Goal: Check status

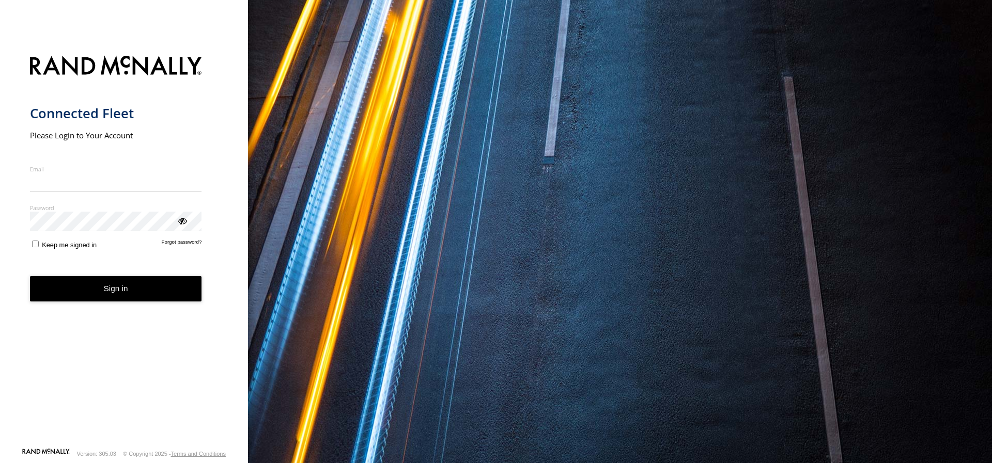
type input "**********"
click at [86, 301] on button "Sign in" at bounding box center [116, 288] width 172 height 25
click at [125, 287] on button "Sign in" at bounding box center [116, 288] width 172 height 25
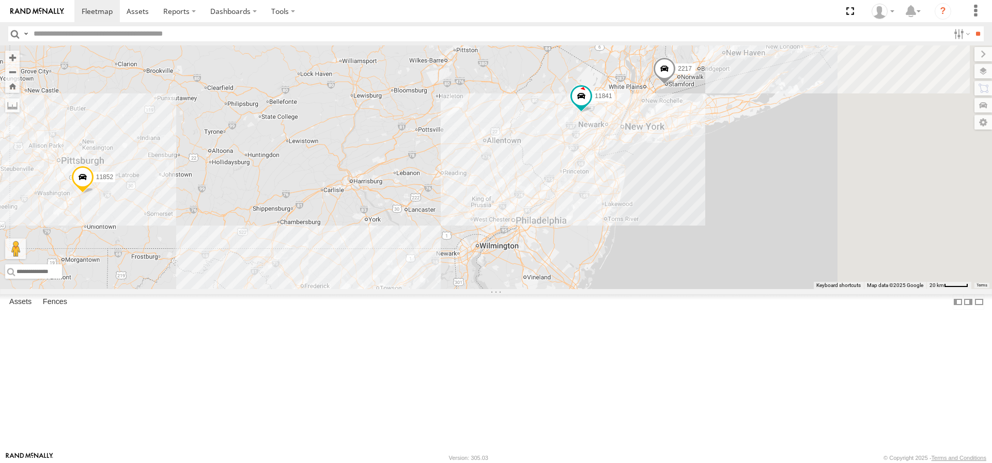
drag, startPoint x: 838, startPoint y: 355, endPoint x: 442, endPoint y: 182, distance: 431.5
click at [444, 183] on div "2208-015910002284753 11841 2217 11852 5817 2212 3" at bounding box center [496, 167] width 992 height 244
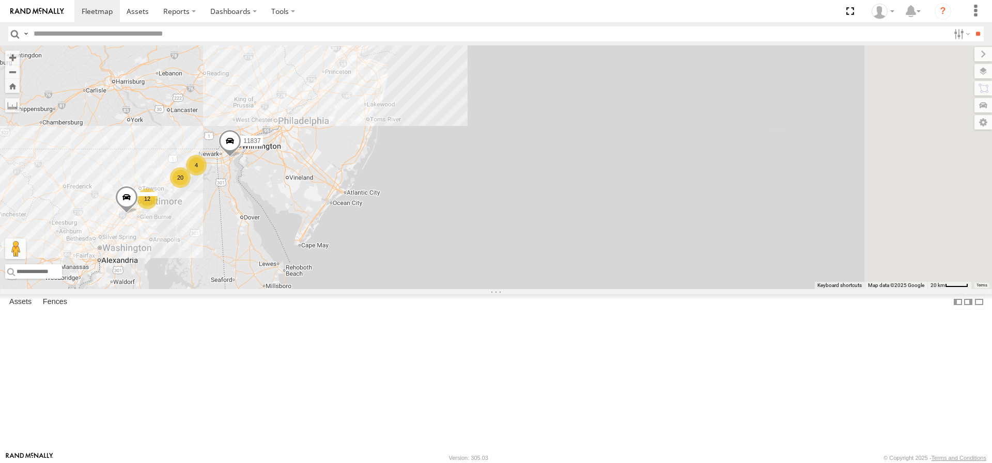
drag, startPoint x: 517, startPoint y: 103, endPoint x: 499, endPoint y: 160, distance: 59.5
click at [500, 159] on div "2208-015910002284753 11841 2217 11852 5817 2212 3 20 12 11837 4" at bounding box center [496, 167] width 992 height 244
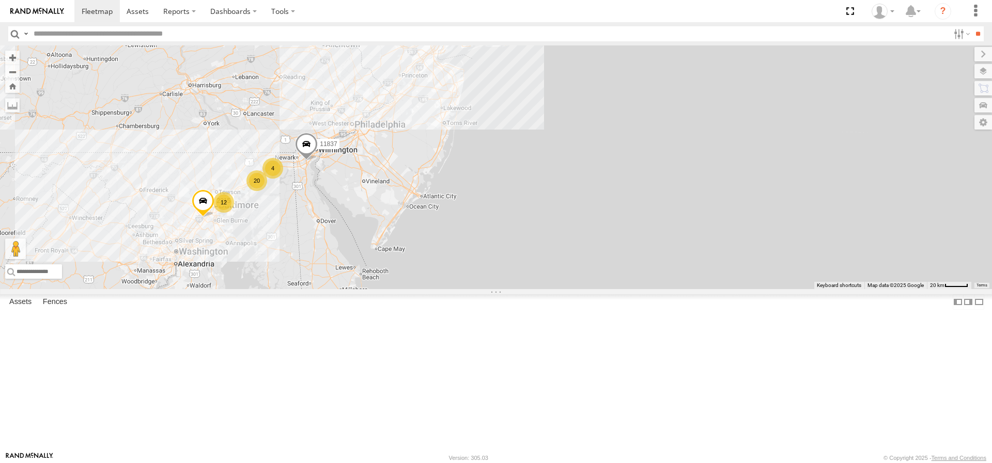
drag, startPoint x: 423, startPoint y: 260, endPoint x: 557, endPoint y: 176, distance: 158.4
click at [559, 173] on div "2208-015910002284753 11841 2217 11852 5817 2212 3 20 12 11837 4 2215 11838 5" at bounding box center [496, 167] width 992 height 244
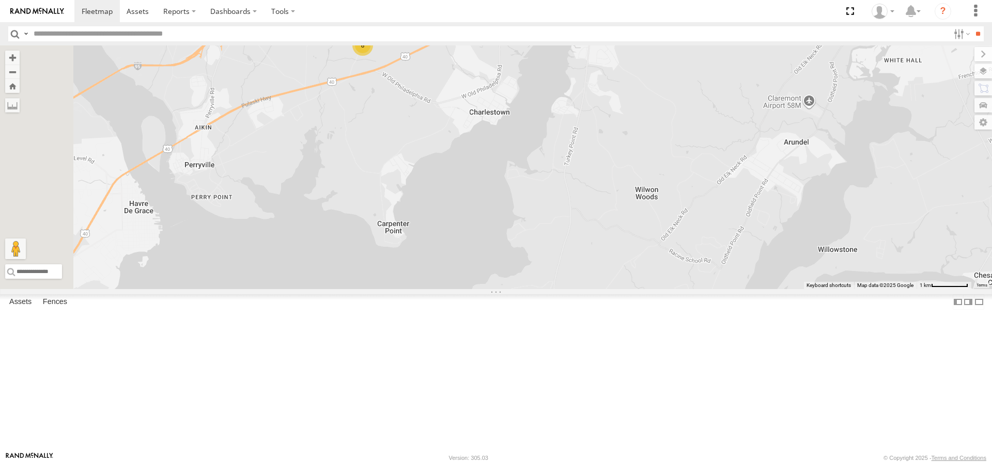
drag, startPoint x: 519, startPoint y: 125, endPoint x: 525, endPoint y: 161, distance: 36.6
click at [525, 161] on div "2208-015910002284753 11841 2217 11852 5817 2212 11837 2215 11838 2209 2201 8" at bounding box center [496, 167] width 992 height 244
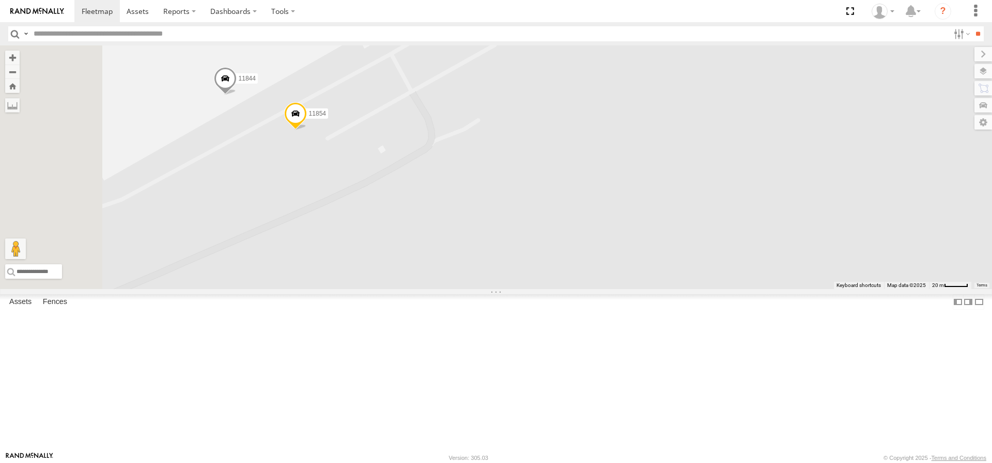
drag, startPoint x: 425, startPoint y: 138, endPoint x: 565, endPoint y: 208, distance: 156.9
click at [565, 208] on div "2208-015910002284753 11841 2217 11852 5817 2212 11837 2215 11838 2209 2201 1183…" at bounding box center [496, 167] width 992 height 244
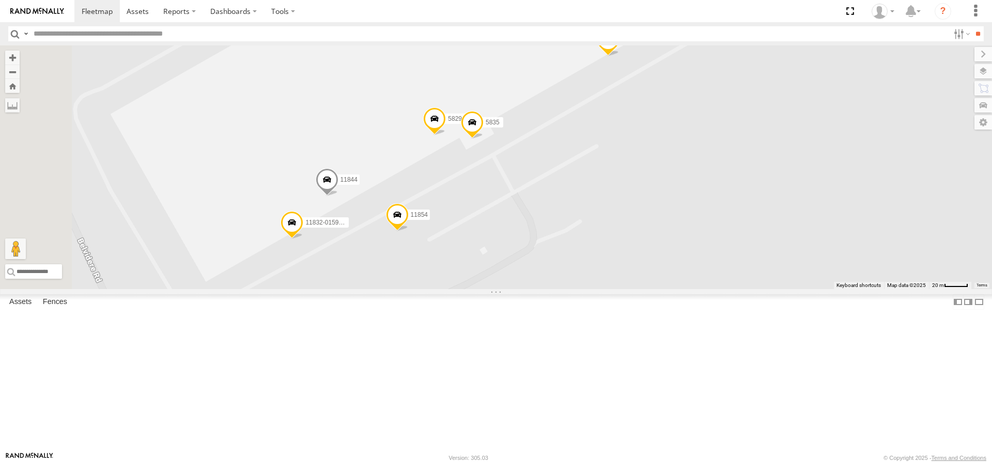
drag, startPoint x: 650, startPoint y: 141, endPoint x: 709, endPoint y: 228, distance: 105.2
click at [709, 228] on div "2208-015910002284753 11841 2217 11852 5817 2212 11837 2215 11838 2209 2201 1183…" at bounding box center [496, 167] width 992 height 244
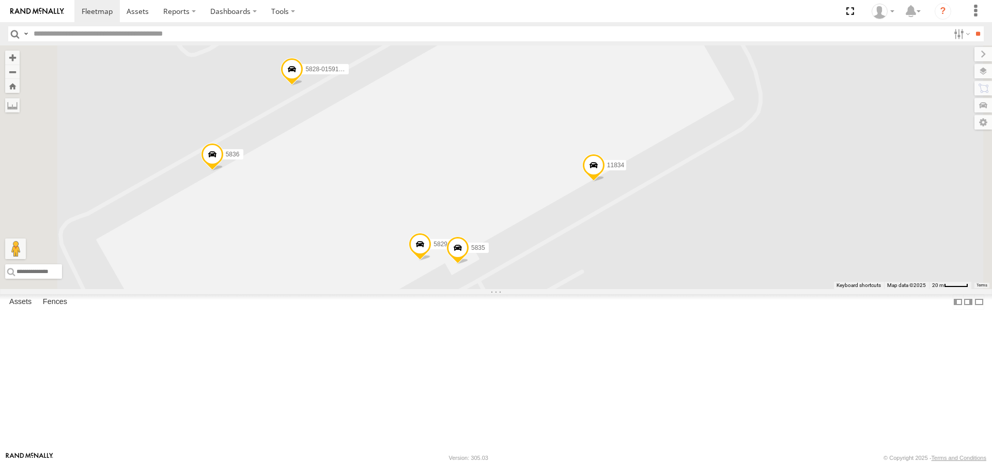
drag, startPoint x: 700, startPoint y: 181, endPoint x: 684, endPoint y: 294, distance: 113.7
click at [684, 289] on div "2208-015910002284753 11841 2217 11852 5817 2212 11837 2215 11838 2209 2201 1183…" at bounding box center [496, 167] width 992 height 244
